Goal: Find specific page/section: Find specific page/section

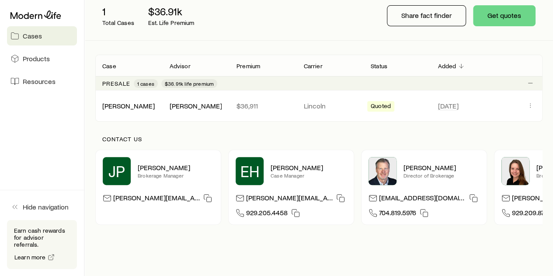
scroll to position [114, 0]
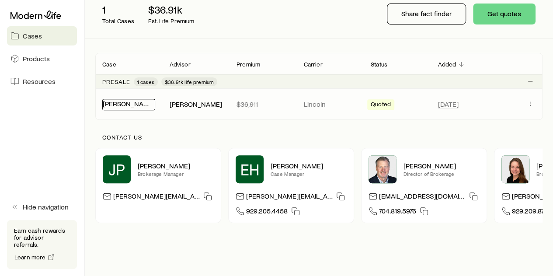
click at [136, 100] on link "[PERSON_NAME]" at bounding box center [129, 103] width 52 height 8
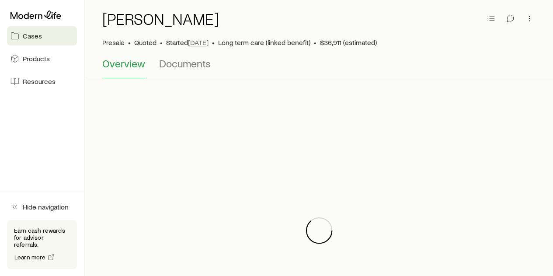
scroll to position [33, 0]
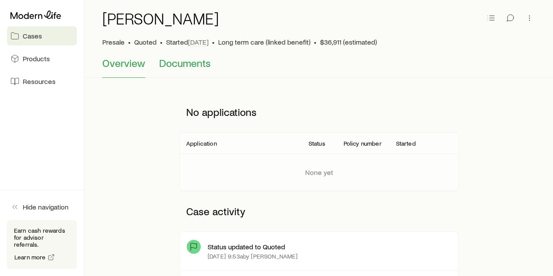
click at [188, 64] on span "Documents" at bounding box center [185, 63] width 52 height 12
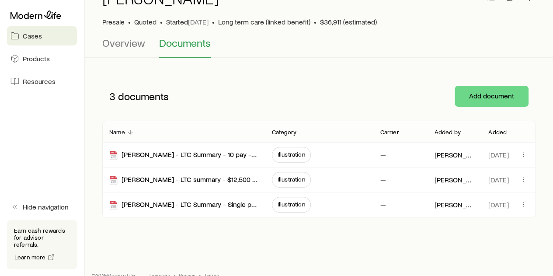
scroll to position [53, 0]
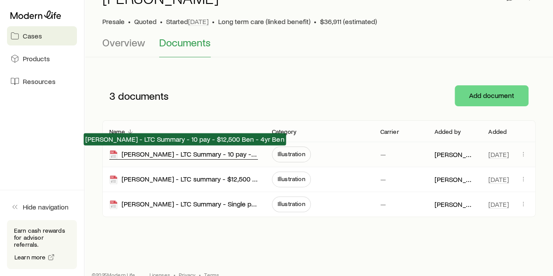
click at [234, 151] on div "[PERSON_NAME] - LTC Summary - 10 pay - $12,500 Ben - 4yr Ben" at bounding box center [183, 155] width 149 height 10
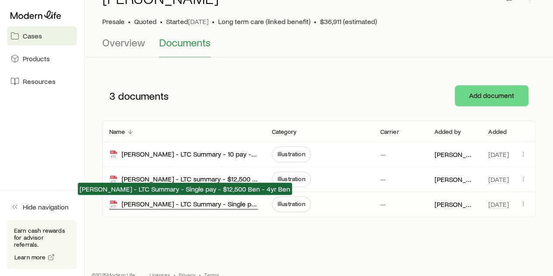
click at [194, 204] on div "[PERSON_NAME] - LTC Summary - Single pay - $12,500 Ben - 4yr Ben" at bounding box center [183, 204] width 149 height 10
